Goal: Information Seeking & Learning: Learn about a topic

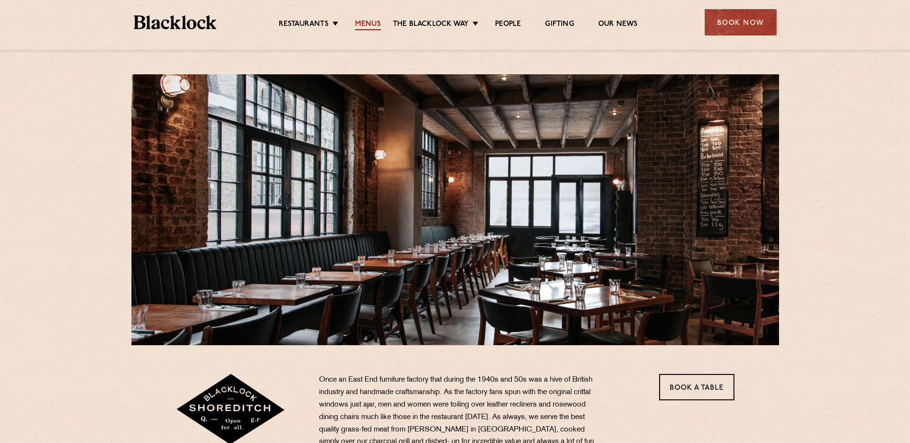
click at [371, 21] on link "Menus" at bounding box center [368, 25] width 26 height 11
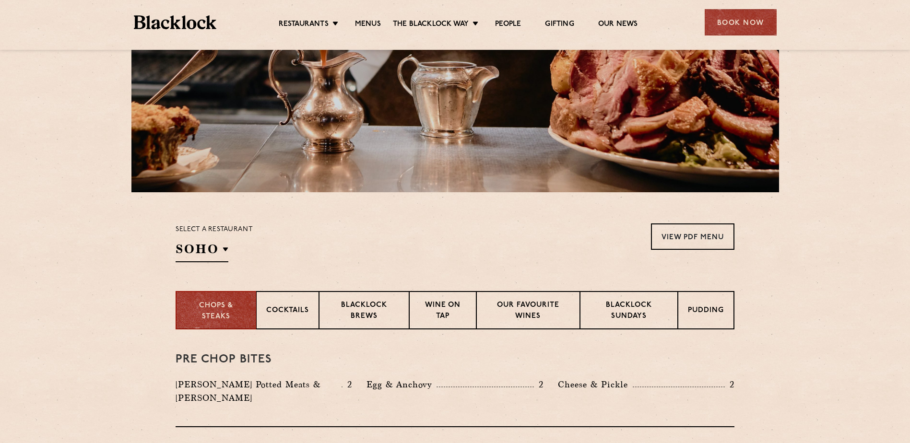
scroll to position [240, 0]
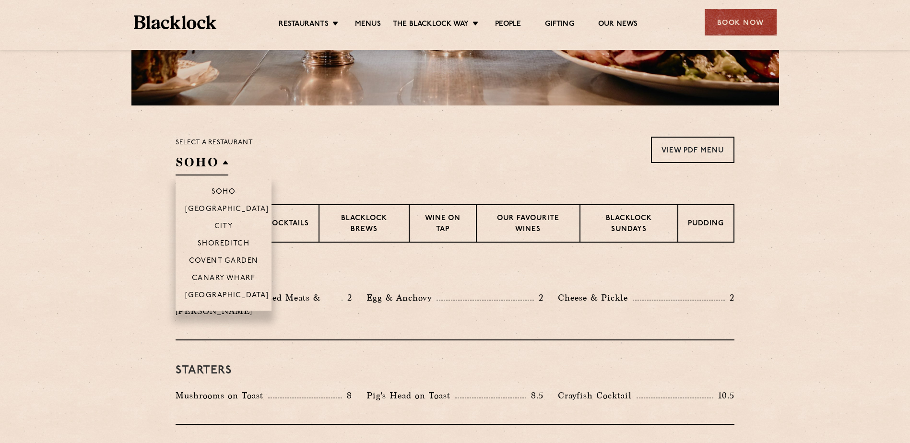
click at [227, 165] on h2 "SOHO" at bounding box center [202, 165] width 53 height 22
click at [227, 241] on p "Shoreditch" at bounding box center [224, 245] width 52 height 10
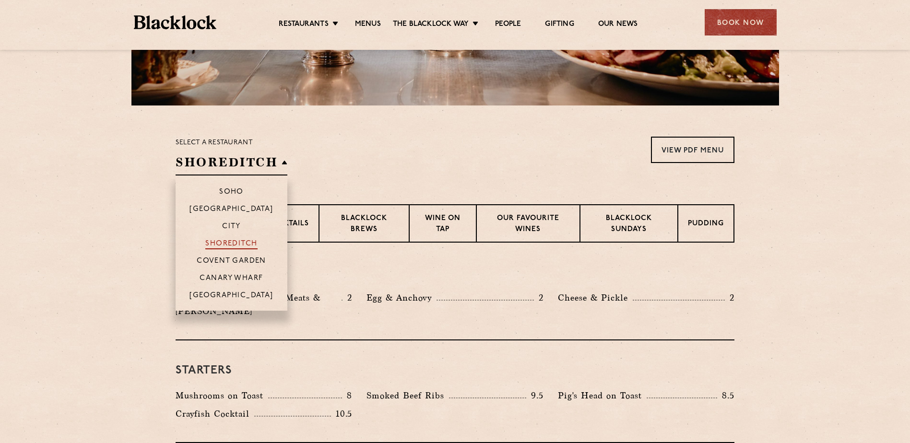
click at [231, 243] on p "Shoreditch" at bounding box center [231, 245] width 52 height 10
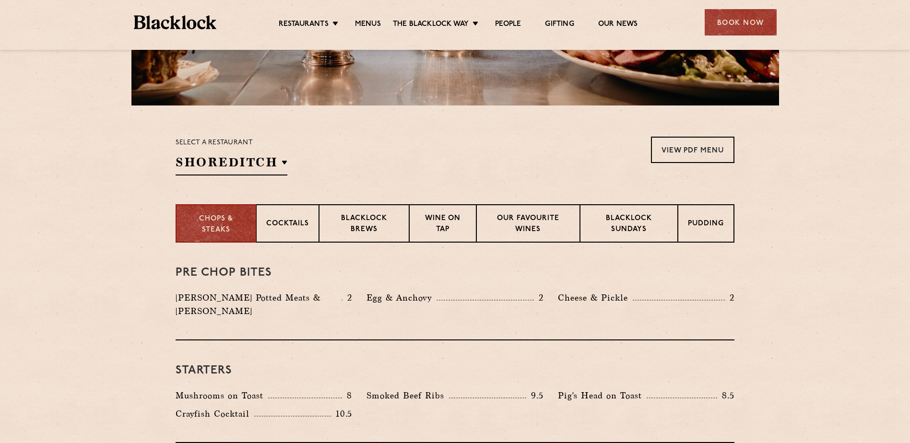
click at [298, 139] on div "Select a restaurant [GEOGRAPHIC_DATA] [GEOGRAPHIC_DATA] [GEOGRAPHIC_DATA] [GEOG…" at bounding box center [455, 156] width 559 height 39
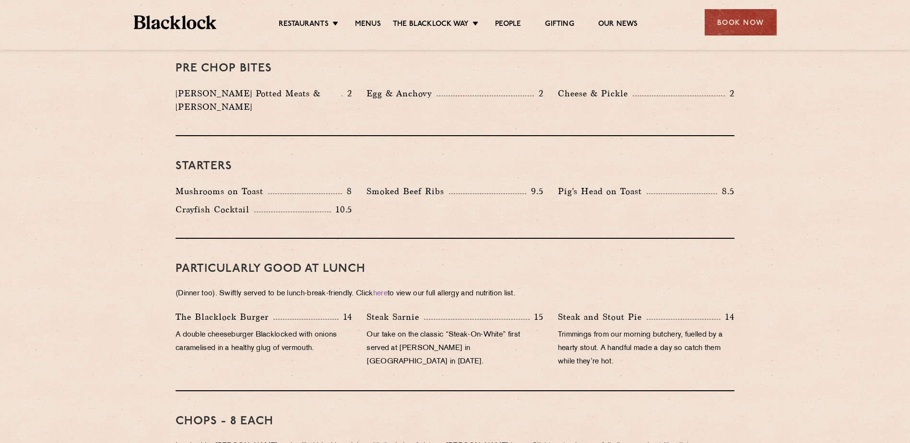
scroll to position [252, 0]
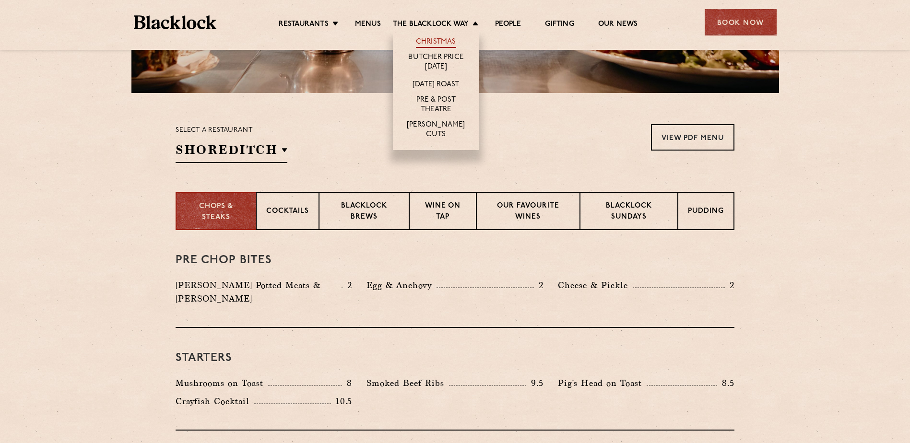
click at [436, 40] on link "Christmas" at bounding box center [436, 42] width 40 height 11
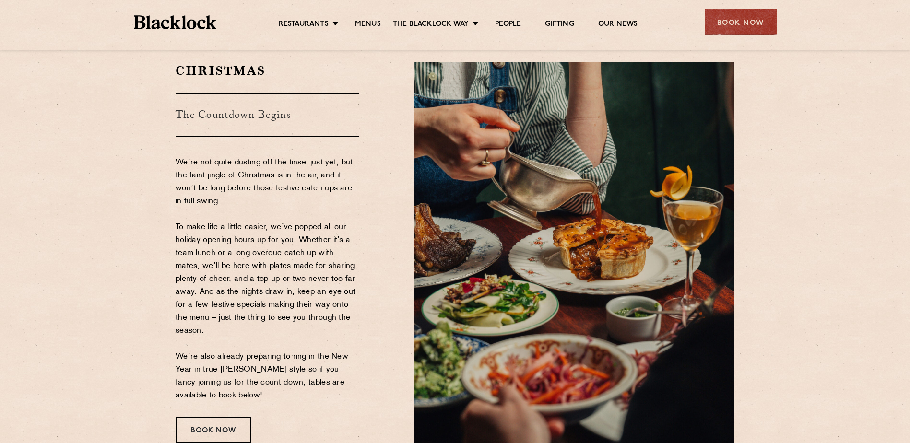
scroll to position [48, 0]
